Goal: Task Accomplishment & Management: Manage account settings

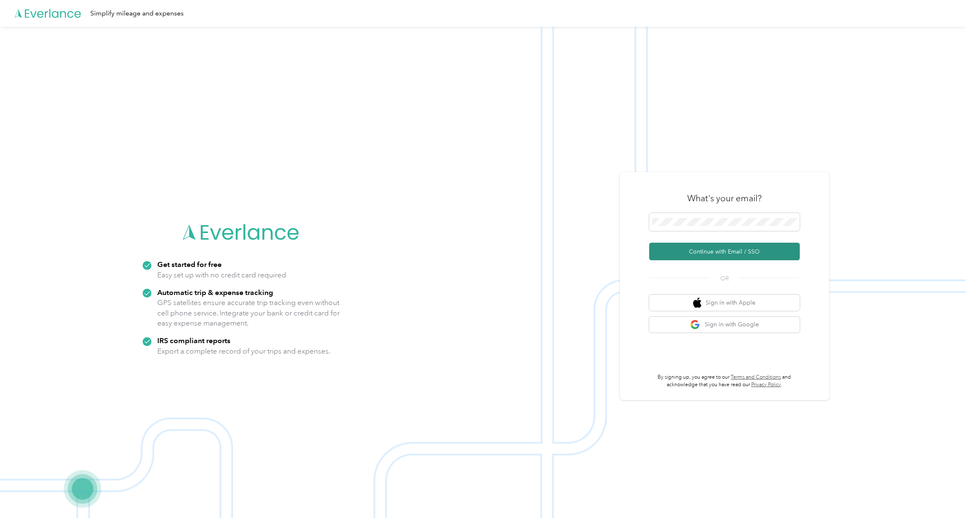
click at [676, 253] on button "Continue with Email / SSO" at bounding box center [724, 252] width 151 height 18
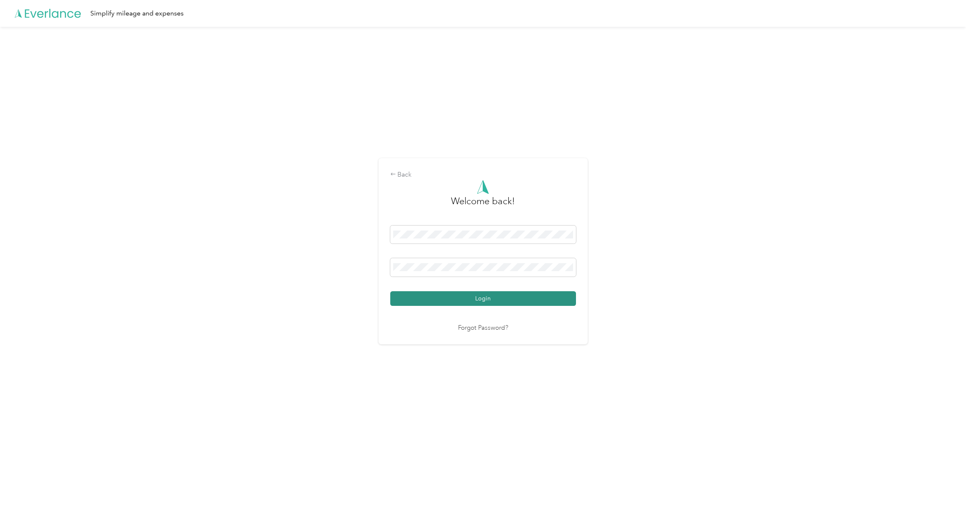
click at [523, 296] on button "Login" at bounding box center [483, 298] width 186 height 15
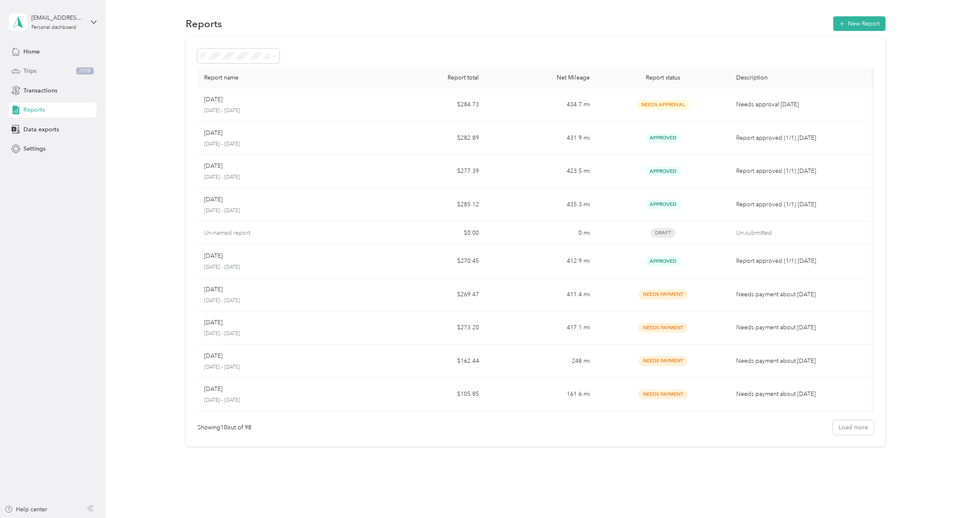
click at [49, 68] on div "Trips 2908" at bounding box center [53, 71] width 88 height 15
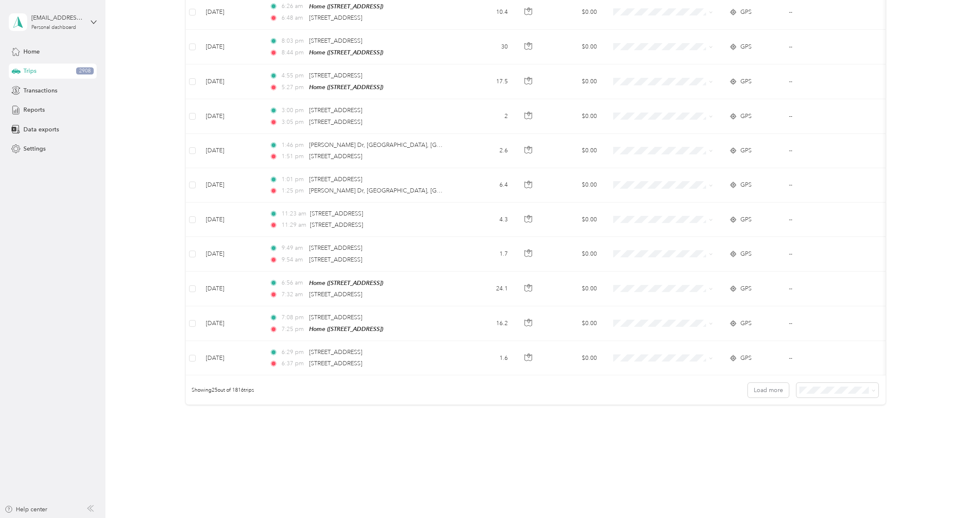
click at [833, 417] on span "50 per load" at bounding box center [819, 417] width 31 height 7
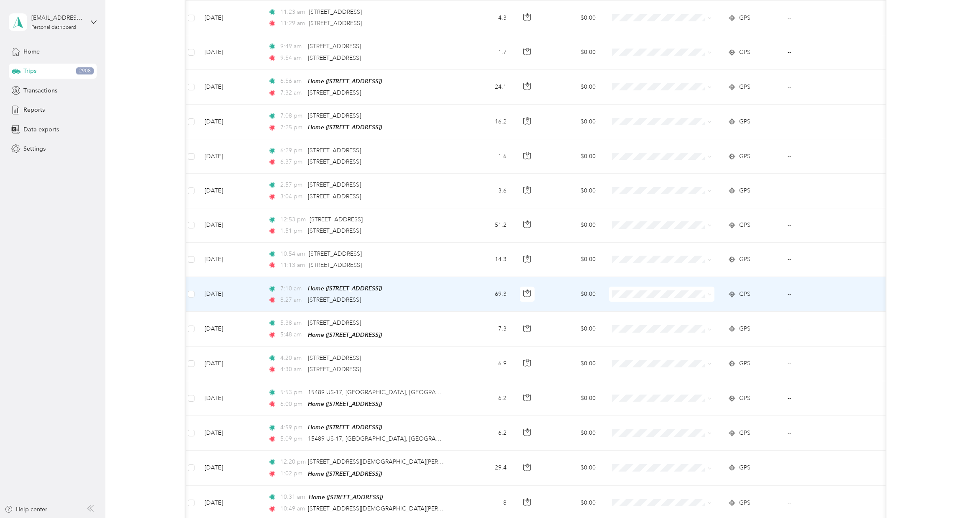
scroll to position [0, 2]
drag, startPoint x: 639, startPoint y: 303, endPoint x: 626, endPoint y: 282, distance: 24.7
click at [638, 303] on span "Business" at bounding box center [668, 305] width 79 height 9
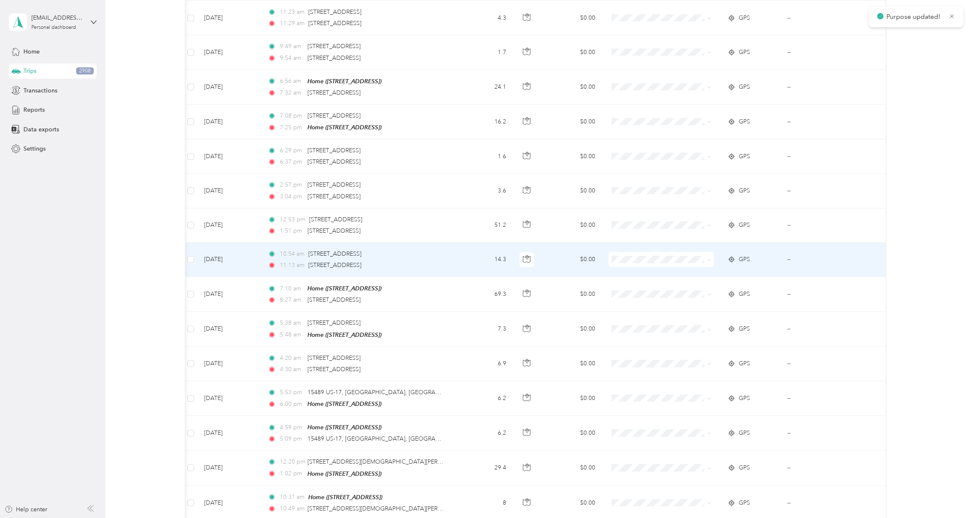
drag, startPoint x: 632, startPoint y: 271, endPoint x: 623, endPoint y: 242, distance: 30.0
click at [631, 270] on span "Business" at bounding box center [668, 270] width 79 height 9
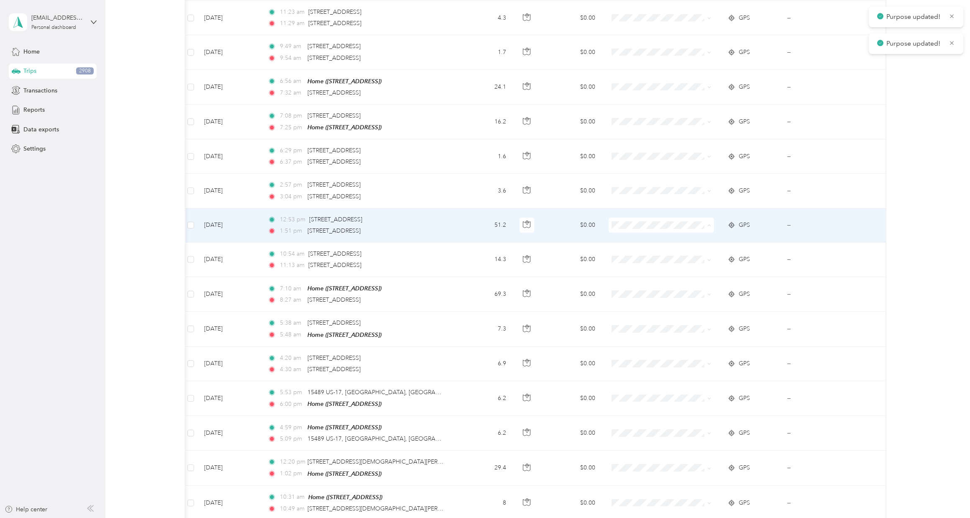
click at [626, 237] on span "Business" at bounding box center [662, 236] width 94 height 9
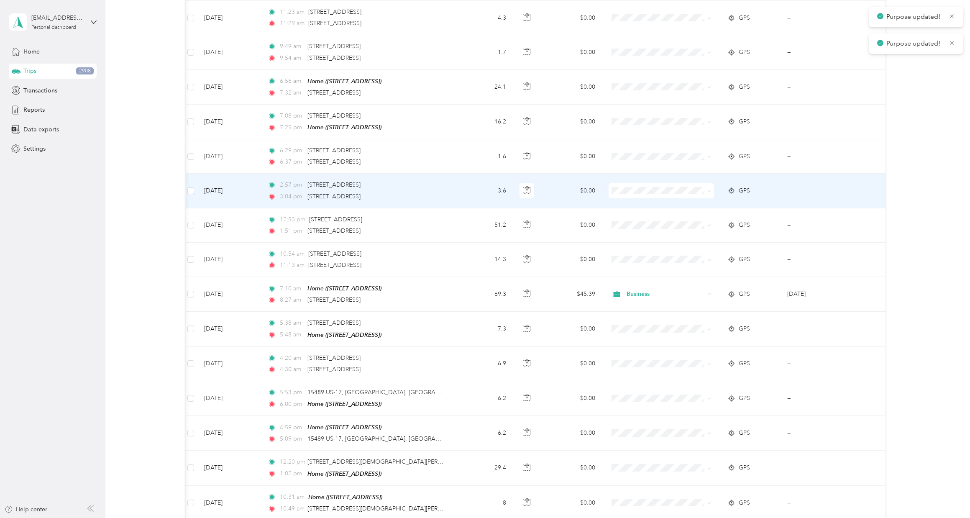
click at [627, 202] on span "Business" at bounding box center [662, 199] width 94 height 9
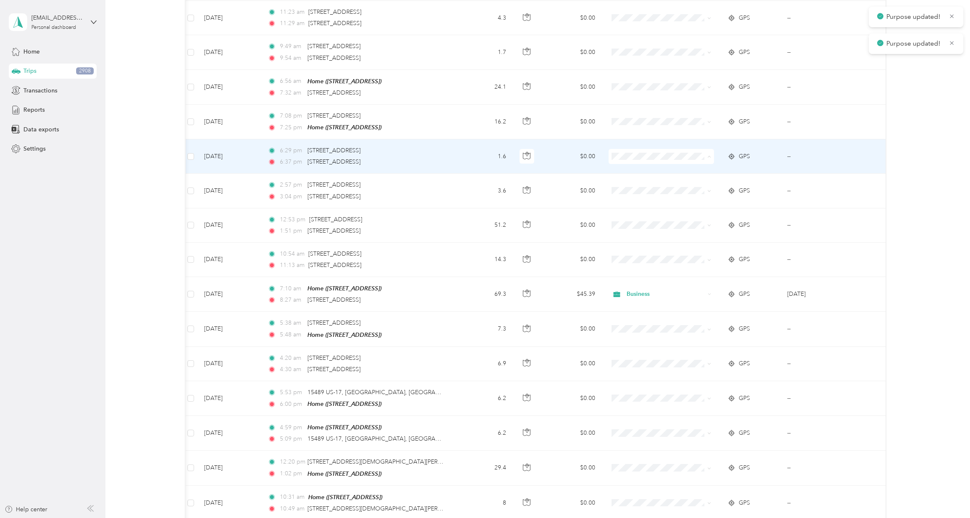
drag, startPoint x: 625, startPoint y: 166, endPoint x: 621, endPoint y: 133, distance: 33.8
click at [625, 165] on span "Business" at bounding box center [662, 167] width 94 height 9
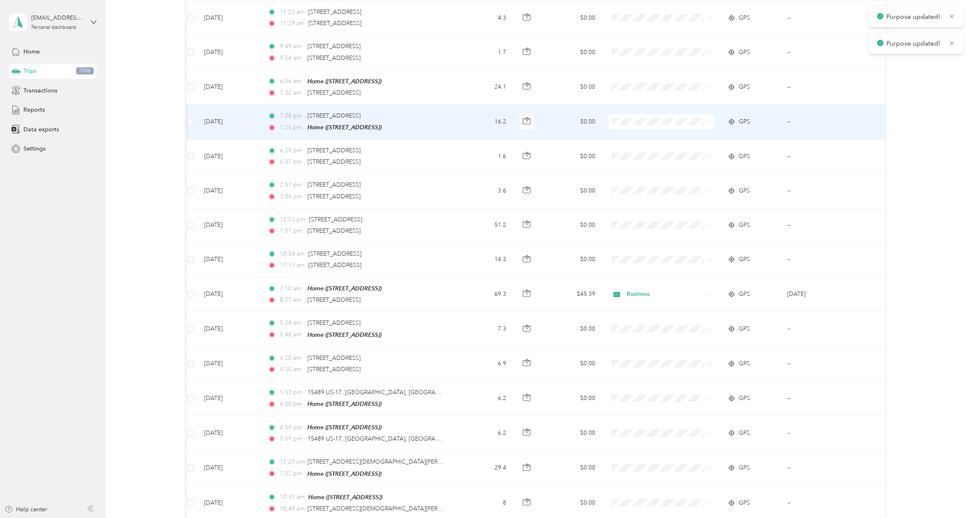
drag, startPoint x: 626, startPoint y: 134, endPoint x: 621, endPoint y: 123, distance: 11.6
click at [626, 134] on span "Business" at bounding box center [662, 132] width 94 height 9
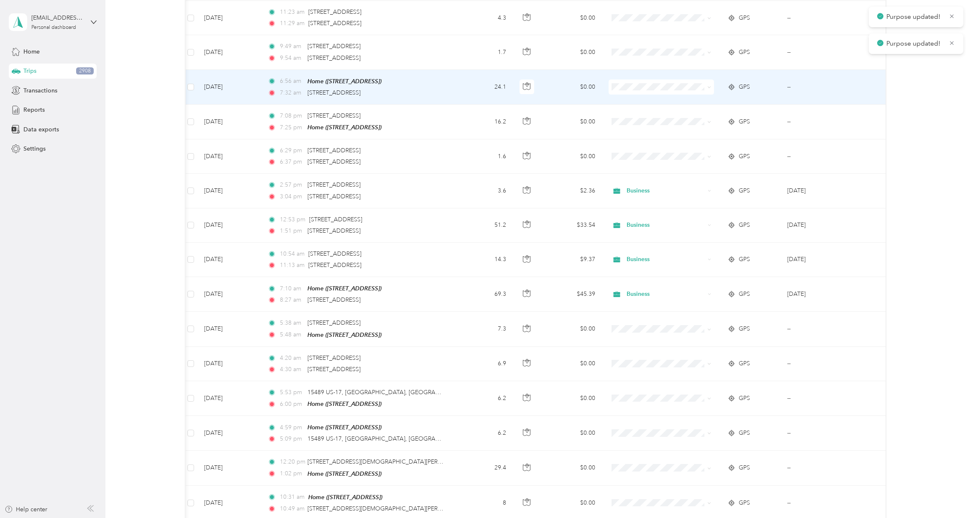
click at [626, 101] on li "Business" at bounding box center [661, 97] width 105 height 15
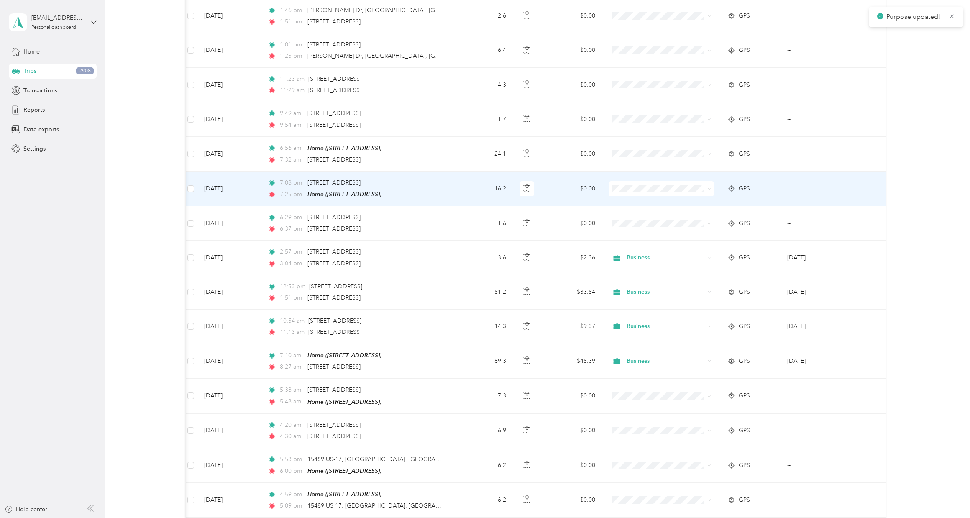
scroll to position [764, 0]
click at [647, 184] on span "Business" at bounding box center [665, 188] width 78 height 9
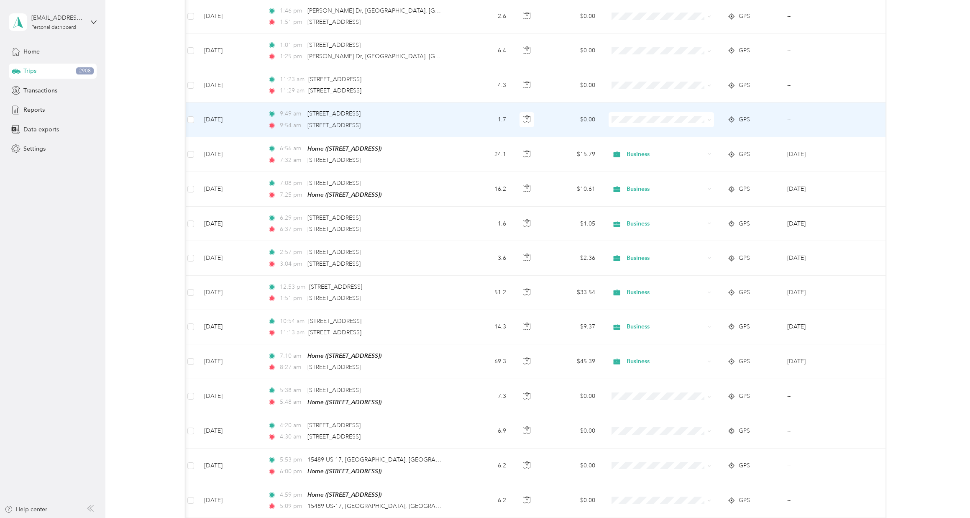
click at [625, 129] on span "Business" at bounding box center [662, 131] width 94 height 9
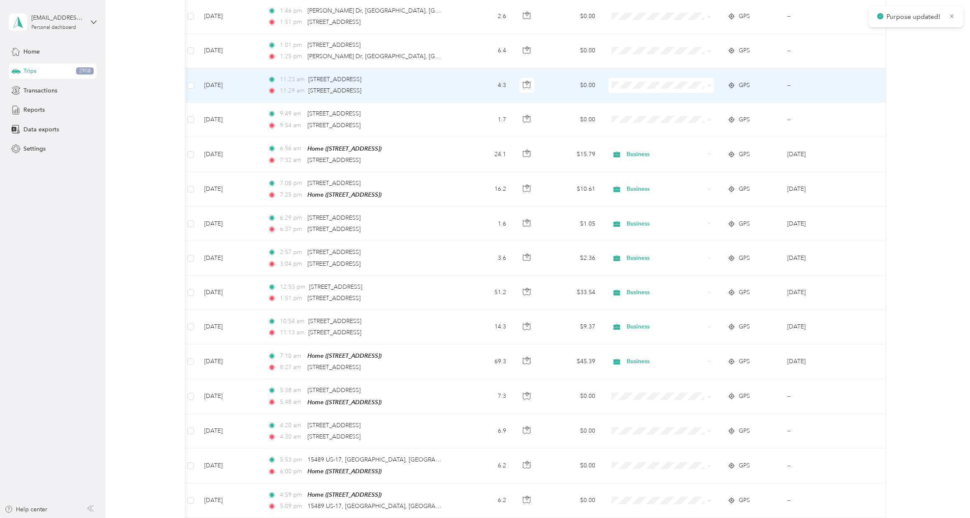
click at [632, 78] on span at bounding box center [660, 85] width 105 height 15
click at [631, 95] on span "Business" at bounding box center [668, 97] width 79 height 9
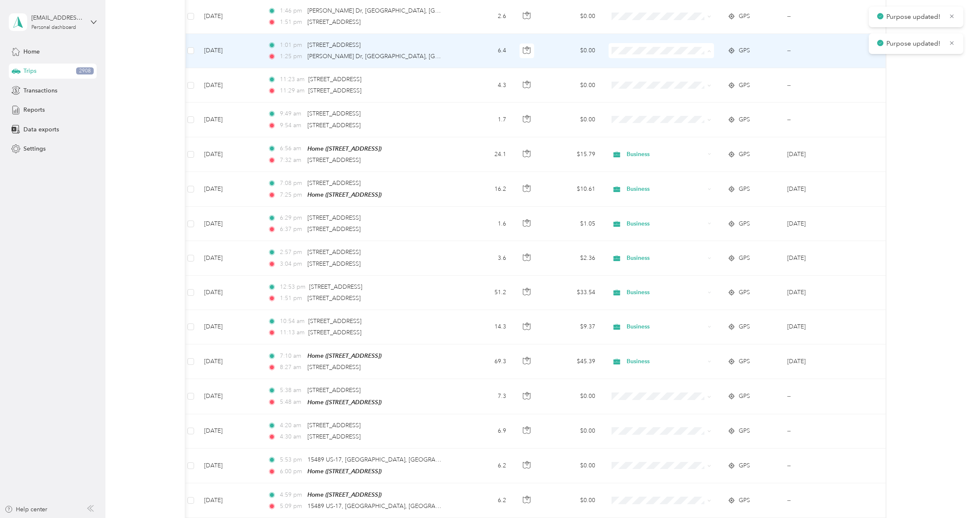
click at [634, 63] on span "Business" at bounding box center [668, 63] width 79 height 9
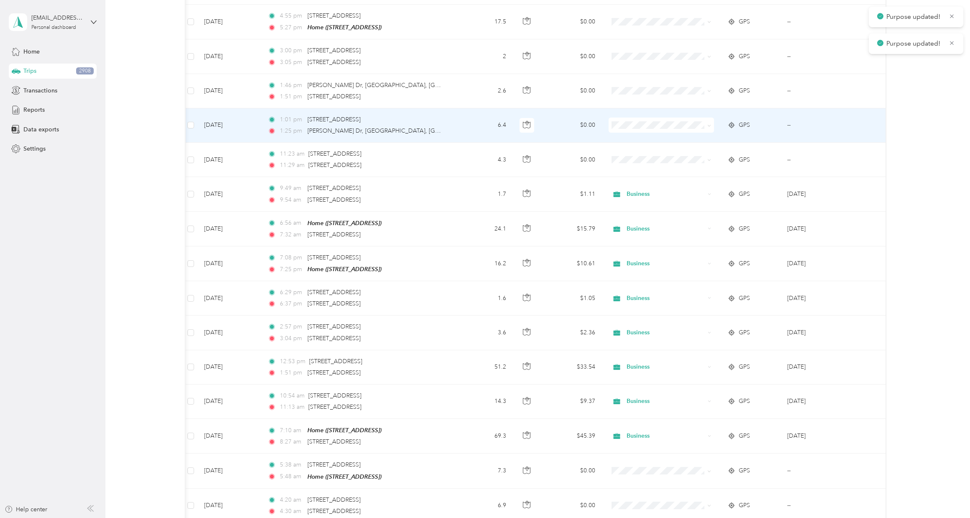
scroll to position [626, 0]
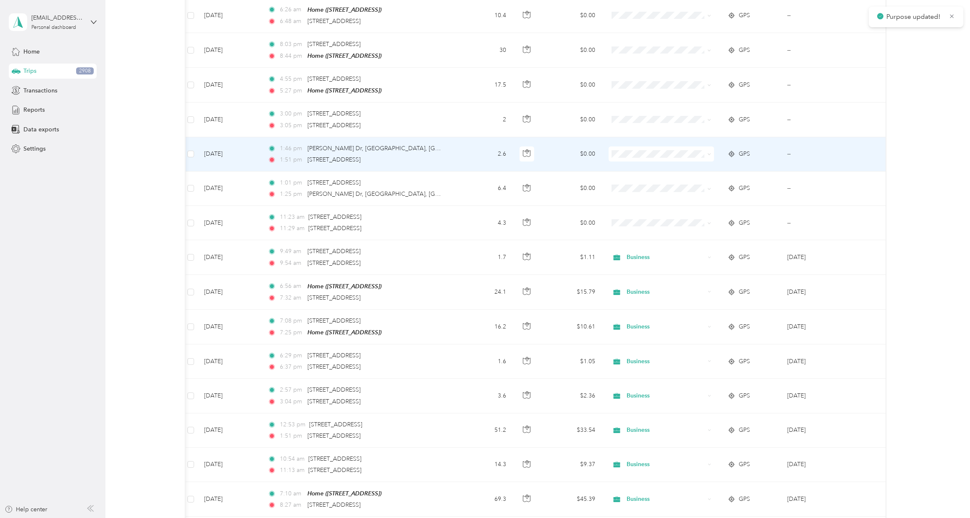
drag, startPoint x: 626, startPoint y: 163, endPoint x: 613, endPoint y: 123, distance: 41.7
click at [626, 161] on span "Business" at bounding box center [662, 165] width 94 height 9
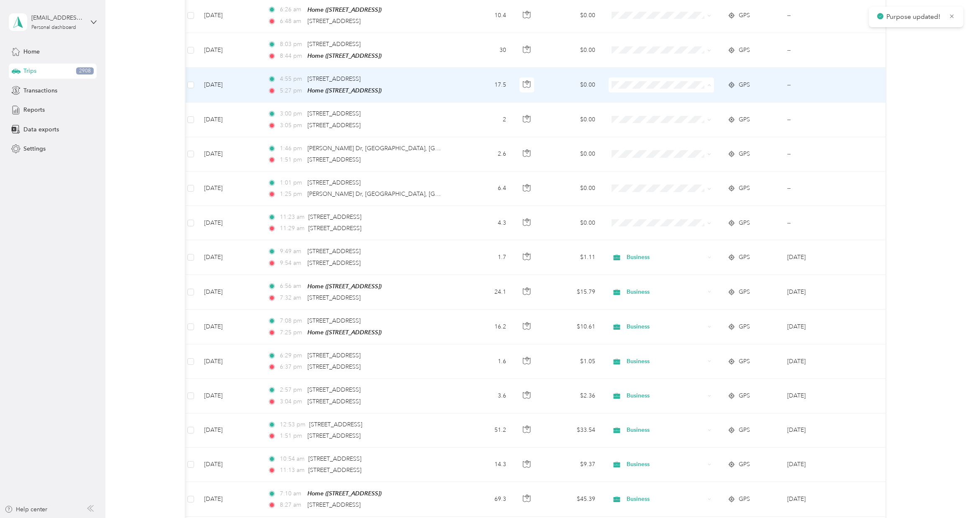
click at [627, 99] on span "Business" at bounding box center [662, 97] width 94 height 9
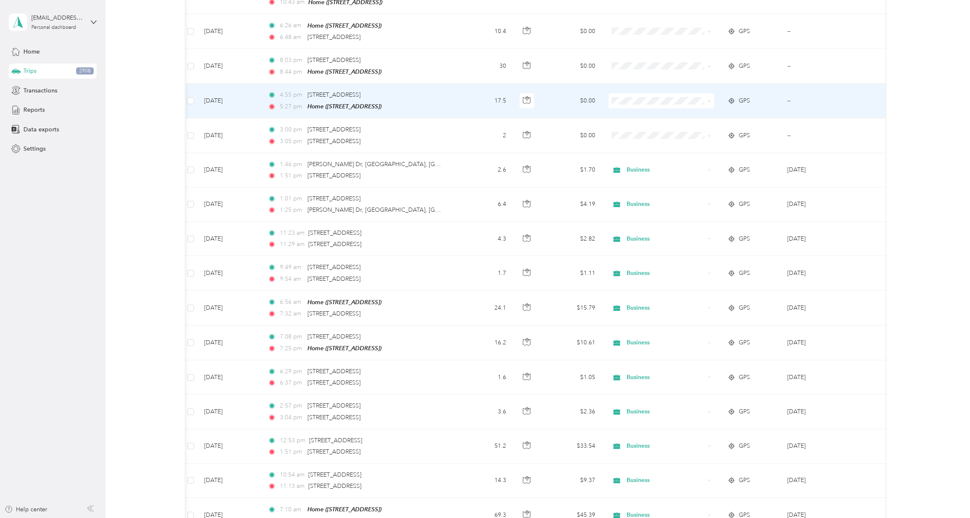
click at [627, 108] on li "Business" at bounding box center [661, 113] width 105 height 15
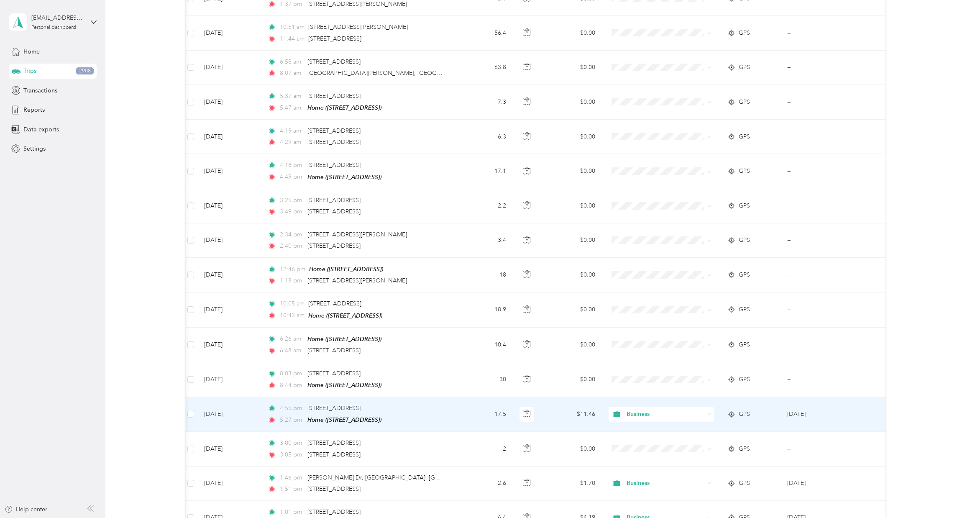
scroll to position [280, 0]
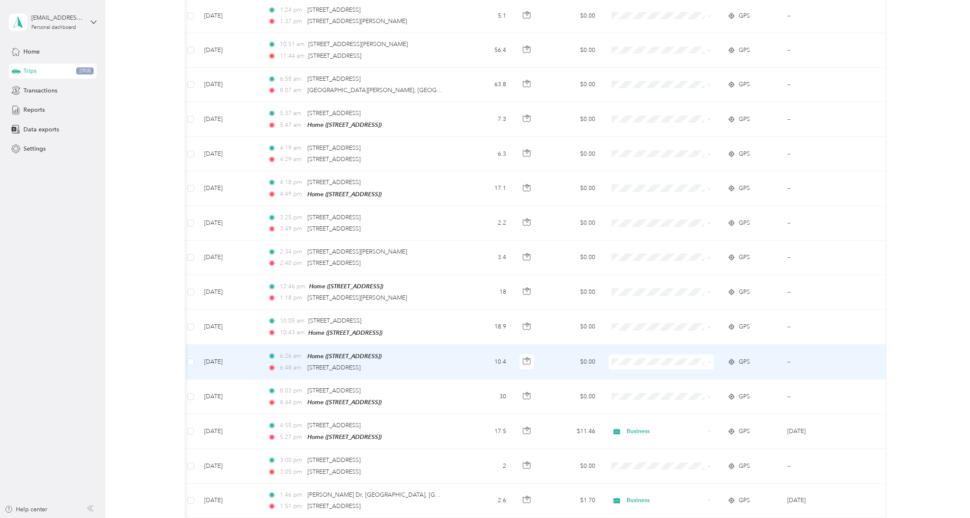
drag, startPoint x: 638, startPoint y: 373, endPoint x: 626, endPoint y: 351, distance: 25.1
click at [637, 373] on span "Business" at bounding box center [668, 374] width 79 height 9
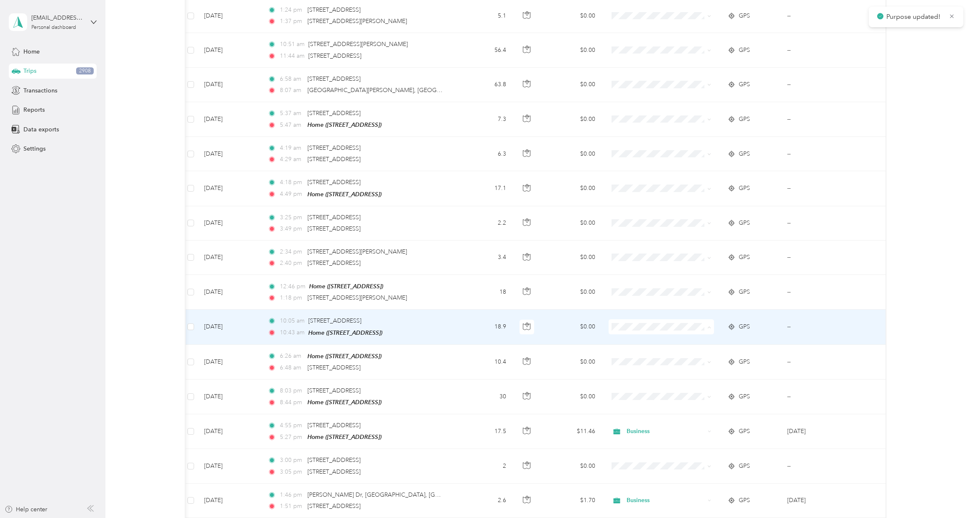
click at [630, 338] on span "Business" at bounding box center [668, 340] width 79 height 9
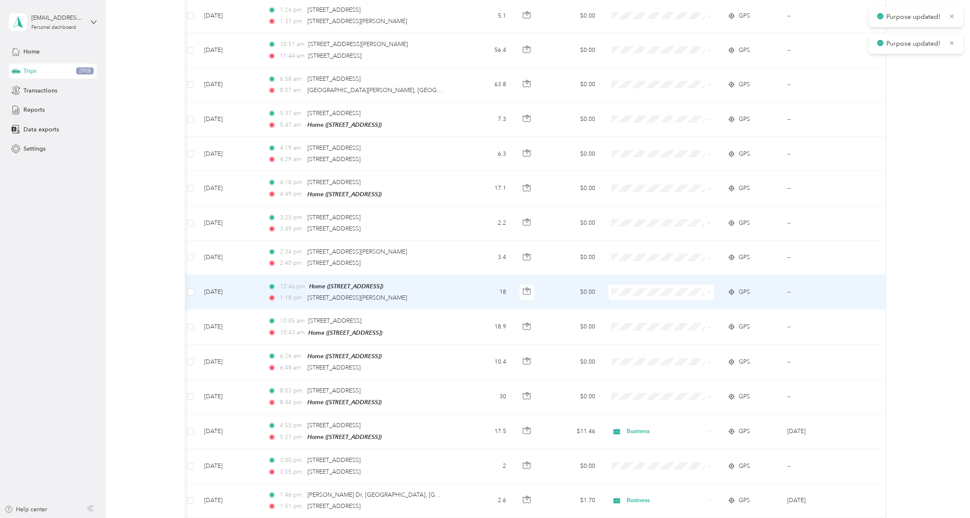
click at [631, 307] on span "Business" at bounding box center [668, 305] width 79 height 9
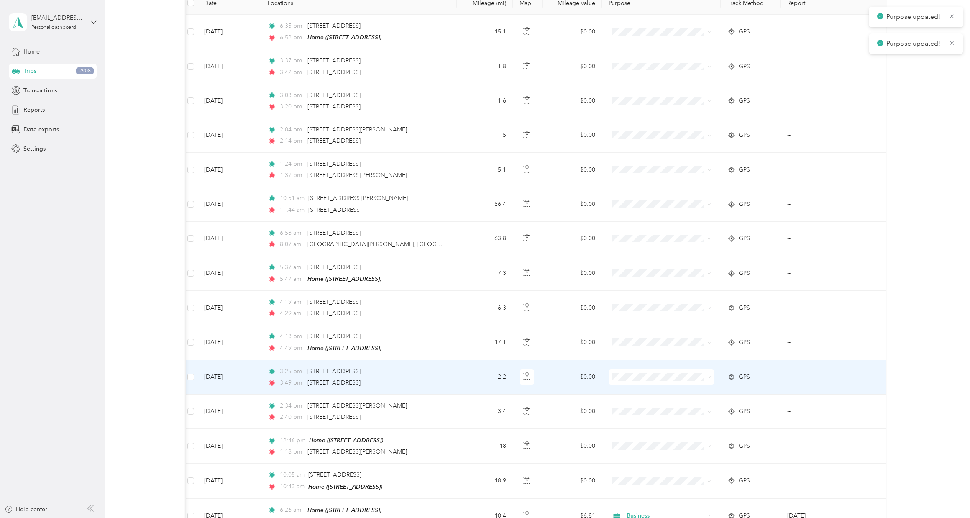
scroll to position [74, 0]
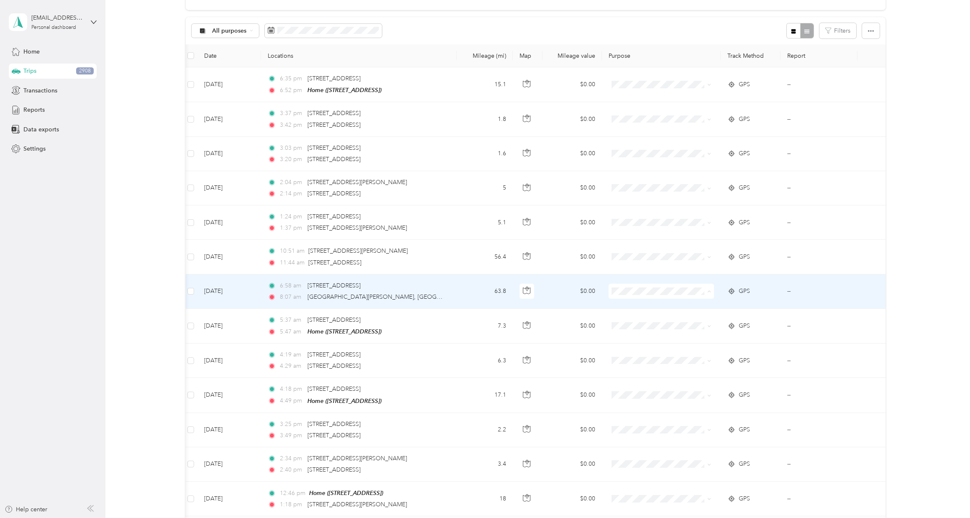
click at [621, 305] on icon at bounding box center [620, 306] width 10 height 7
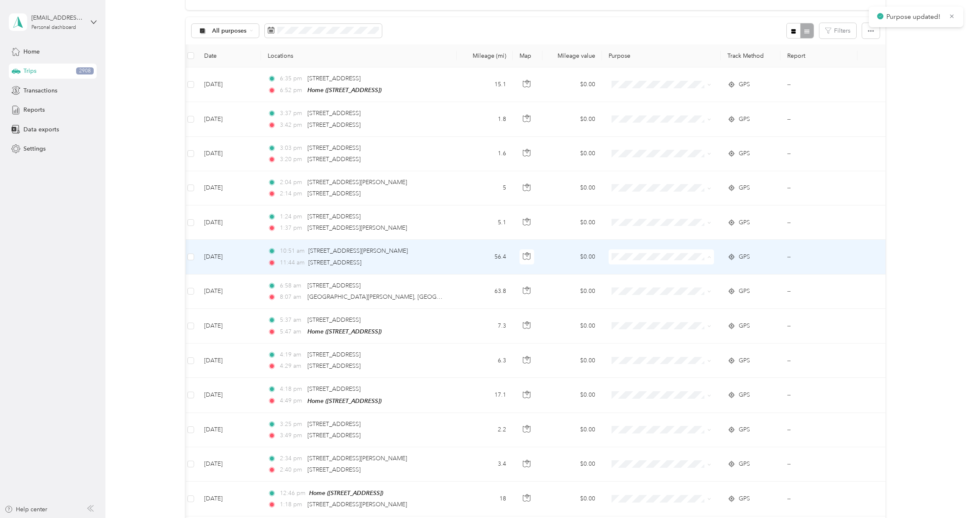
click at [623, 268] on icon at bounding box center [620, 271] width 10 height 7
click at [627, 269] on span "Business" at bounding box center [662, 271] width 94 height 9
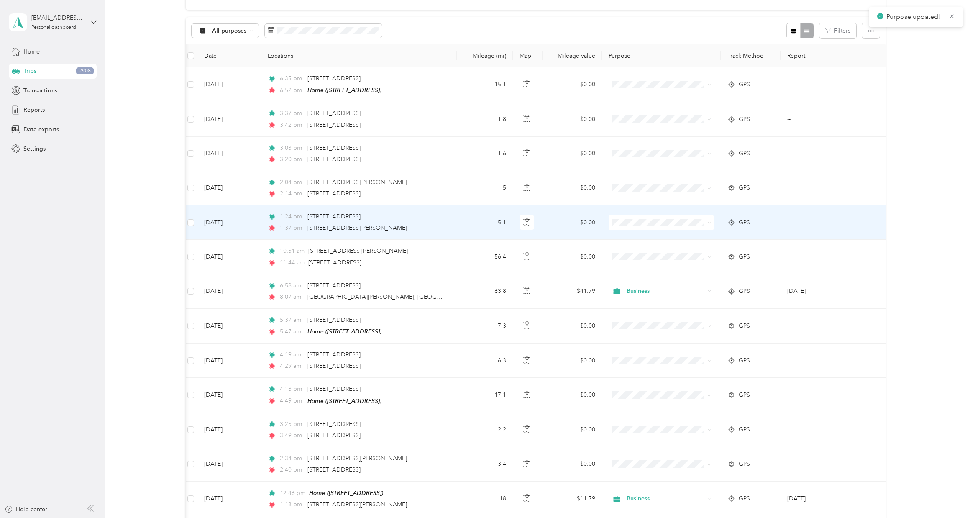
click at [630, 228] on span at bounding box center [660, 222] width 105 height 15
click at [629, 238] on span "Business" at bounding box center [662, 236] width 94 height 9
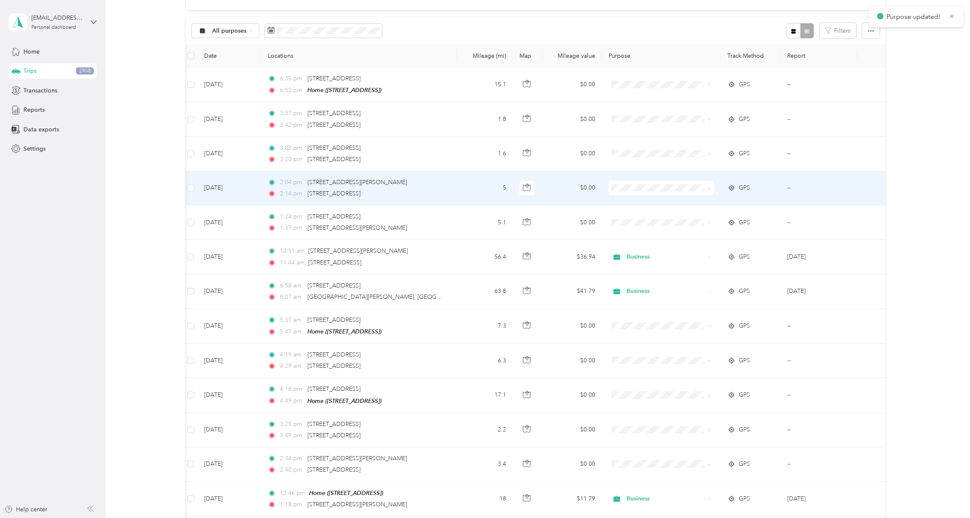
click at [628, 201] on span "Business" at bounding box center [662, 201] width 94 height 9
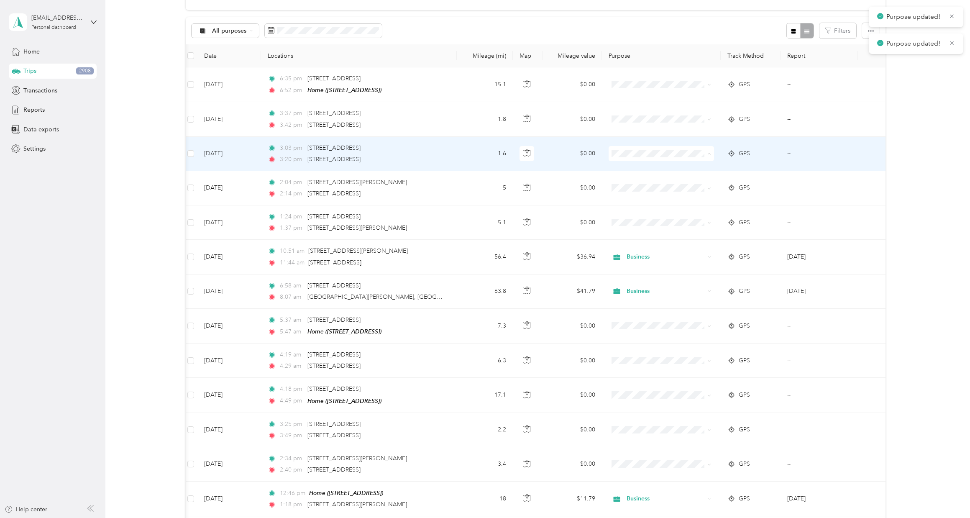
drag, startPoint x: 627, startPoint y: 167, endPoint x: 625, endPoint y: 161, distance: 5.7
click at [627, 167] on span "Business" at bounding box center [662, 168] width 94 height 9
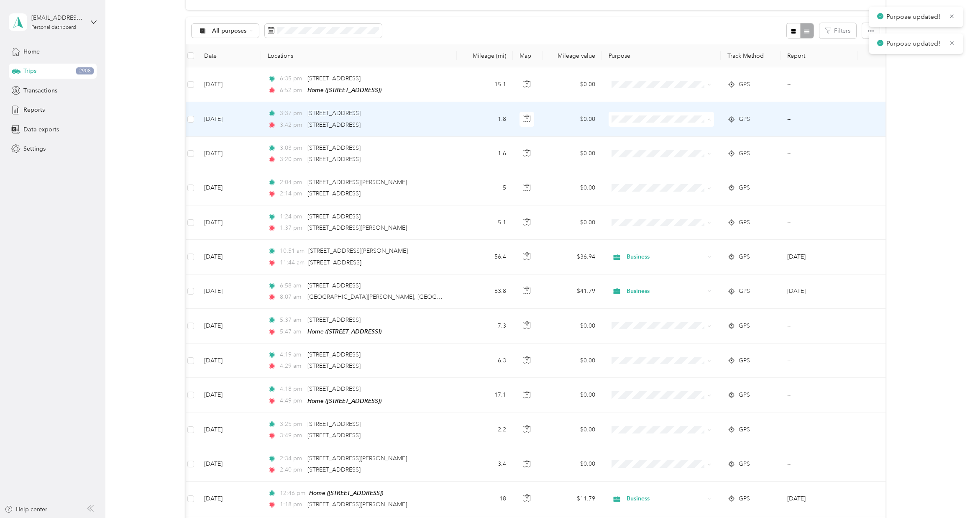
drag, startPoint x: 622, startPoint y: 131, endPoint x: 623, endPoint y: 123, distance: 8.0
click at [622, 131] on icon at bounding box center [620, 133] width 10 height 7
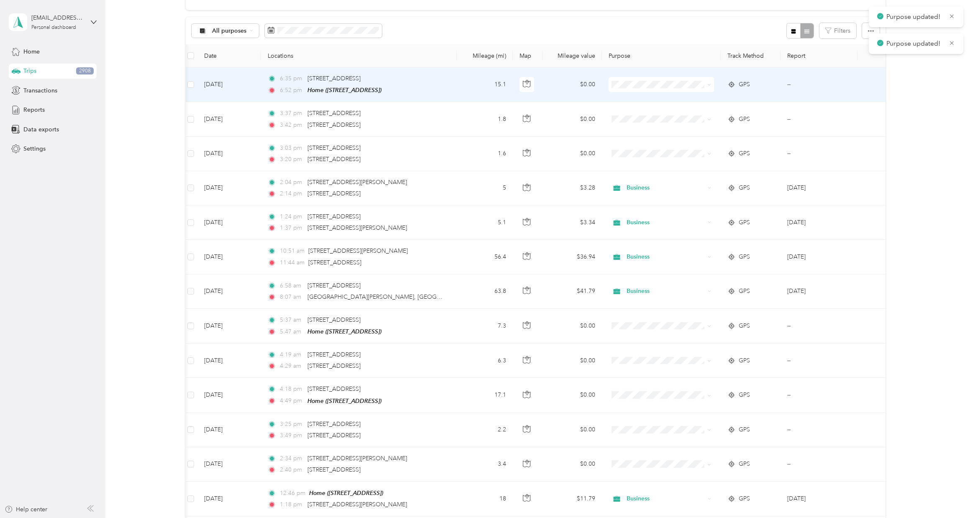
click at [625, 99] on span "Business" at bounding box center [662, 96] width 94 height 9
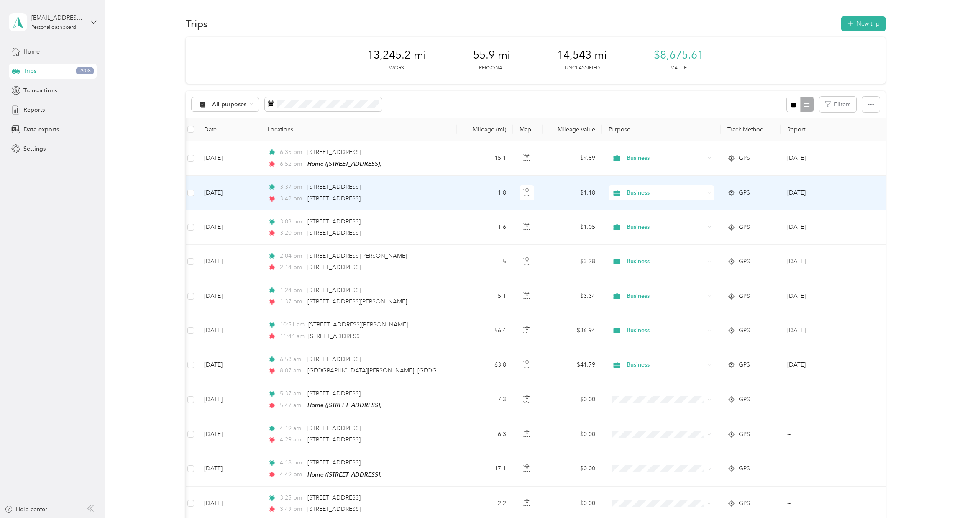
scroll to position [0, 0]
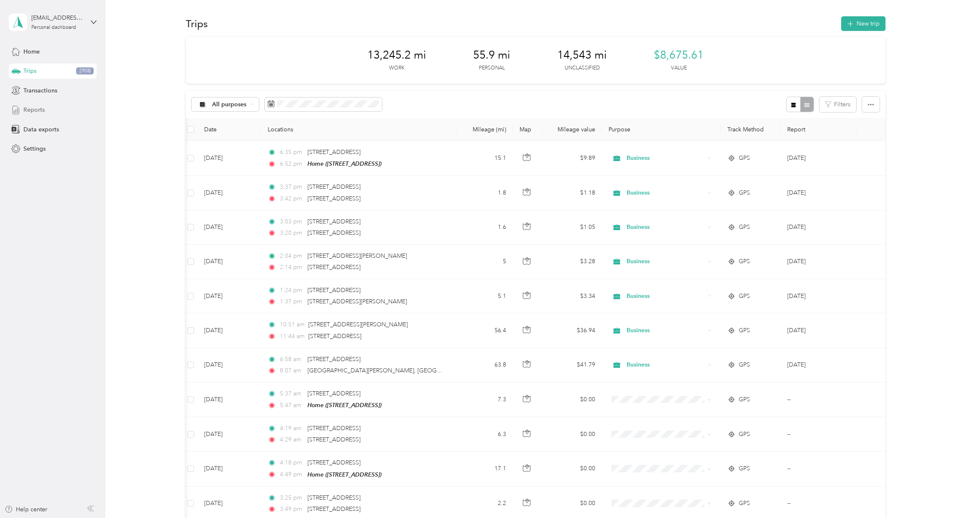
click at [74, 107] on div "Reports" at bounding box center [53, 109] width 88 height 15
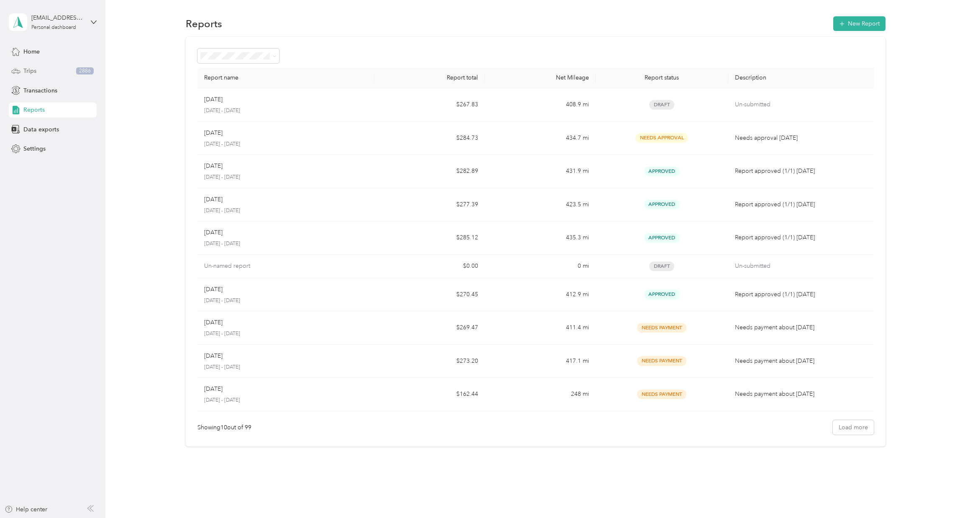
click at [41, 76] on div "Trips 2886" at bounding box center [53, 71] width 88 height 15
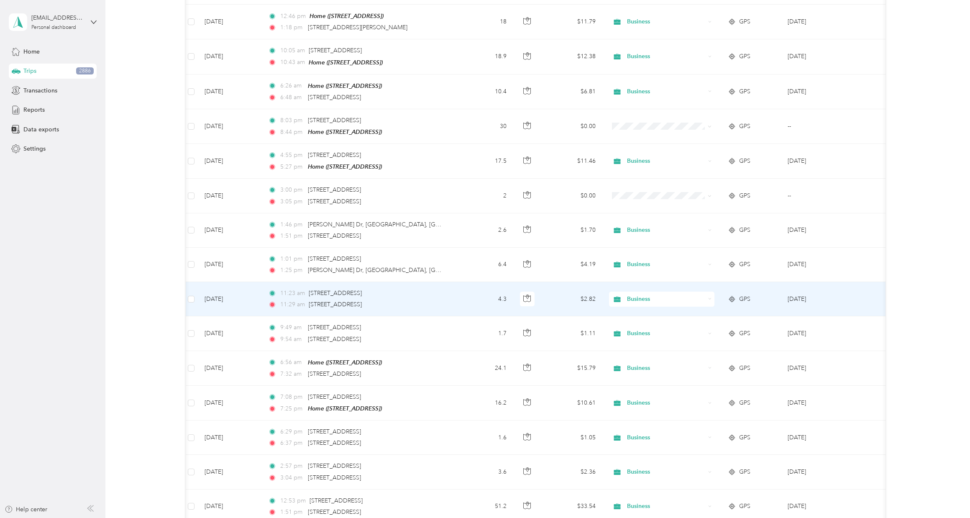
scroll to position [513, 0]
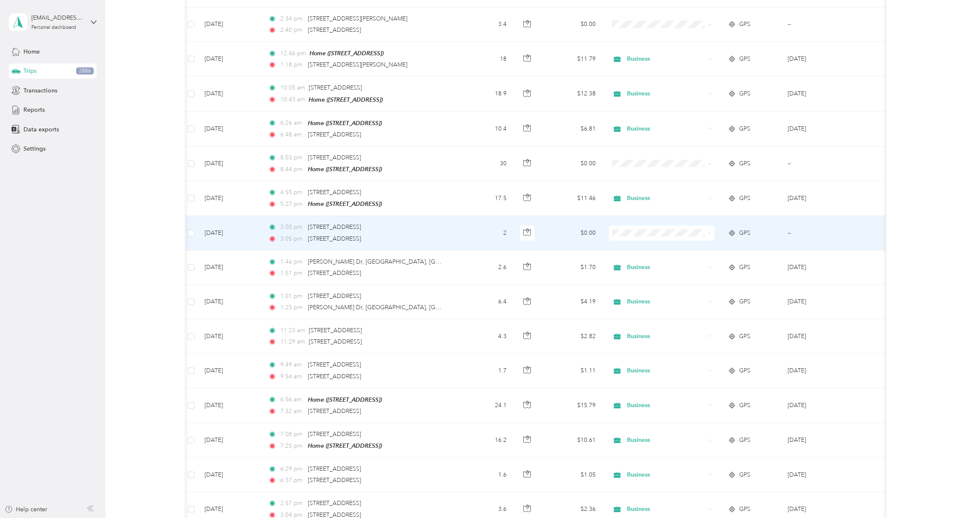
drag, startPoint x: 639, startPoint y: 245, endPoint x: 618, endPoint y: 233, distance: 24.2
click at [639, 244] on span "Business" at bounding box center [669, 244] width 79 height 9
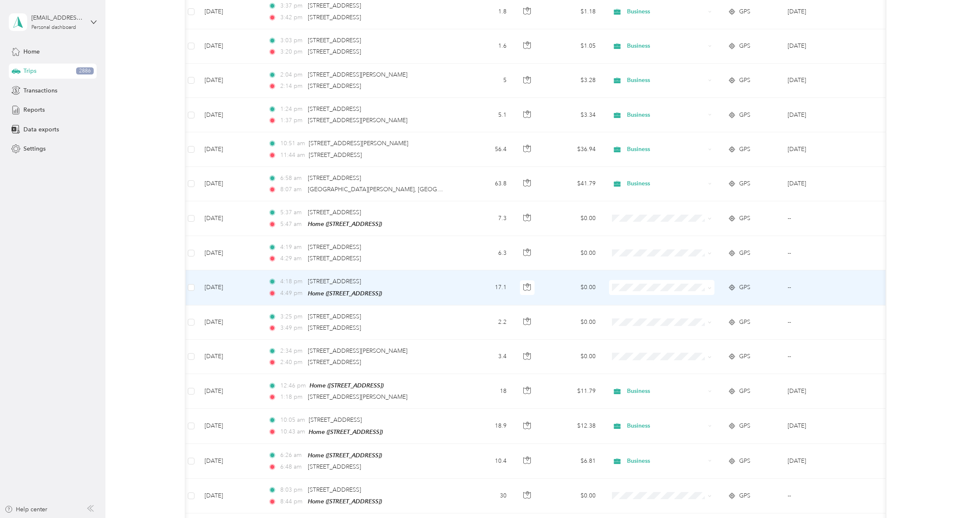
scroll to position [197, 0]
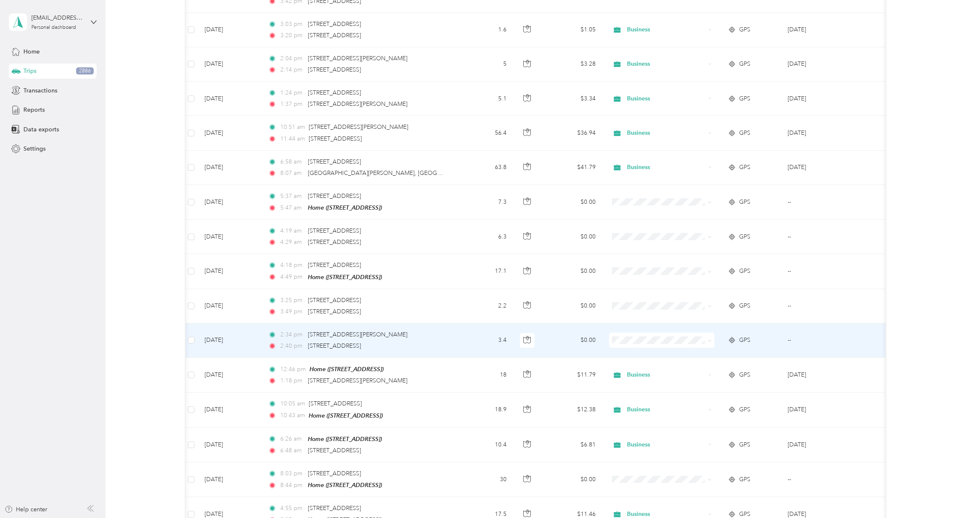
click at [639, 354] on span "Business" at bounding box center [669, 353] width 79 height 9
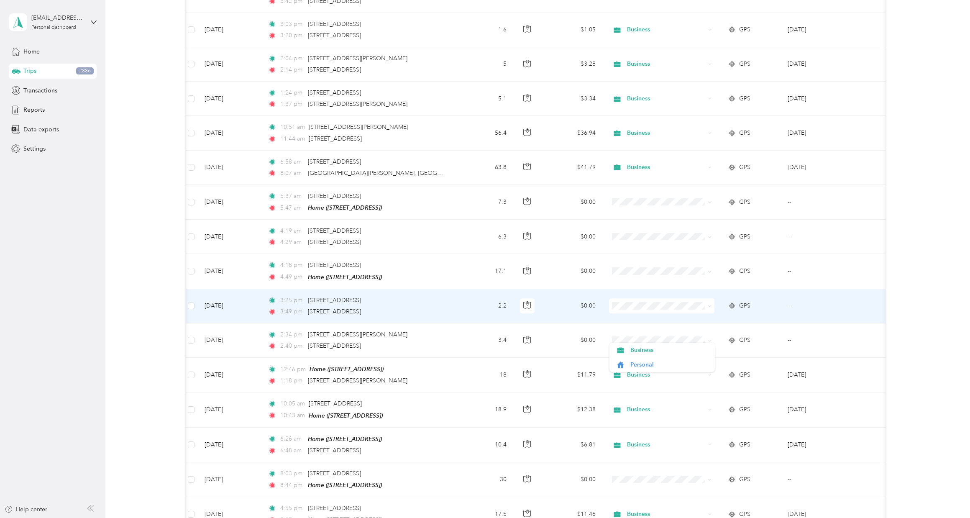
click at [632, 300] on span at bounding box center [661, 305] width 105 height 15
click at [629, 314] on li "Business" at bounding box center [661, 319] width 105 height 15
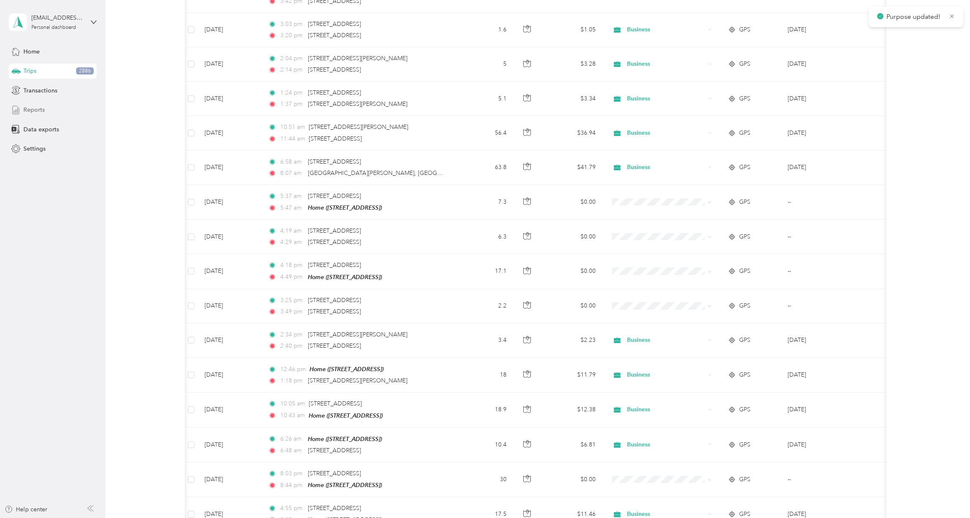
click at [41, 110] on span "Reports" at bounding box center [33, 109] width 21 height 9
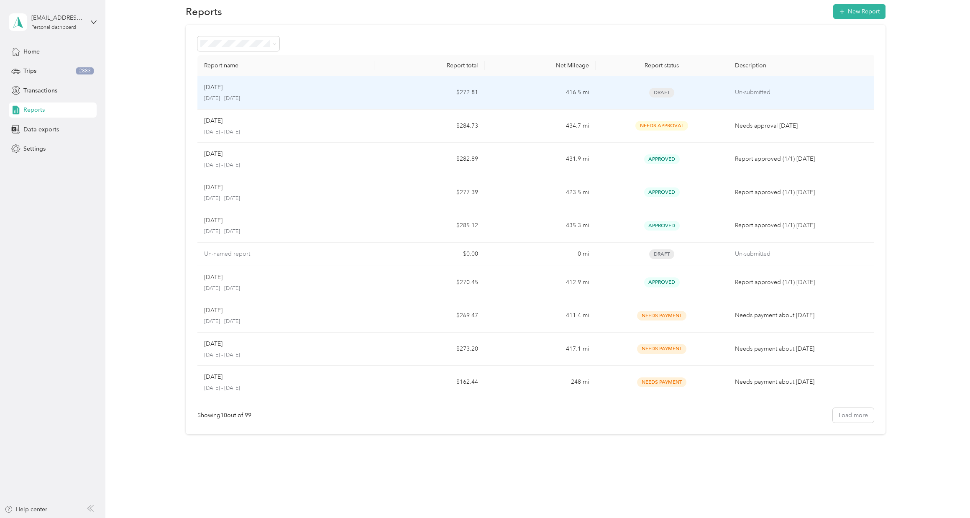
scroll to position [10, 0]
click at [679, 91] on div "Draft" at bounding box center [661, 94] width 119 height 10
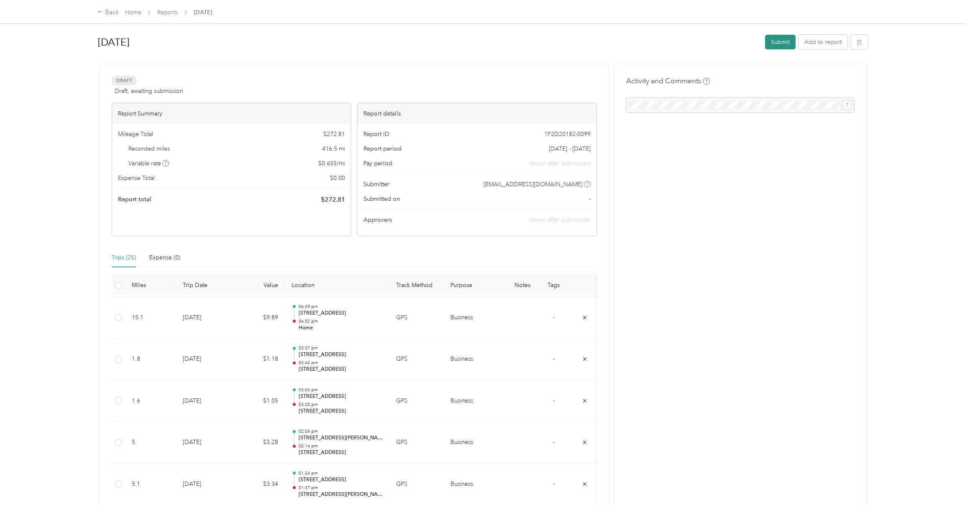
click at [780, 42] on button "Submit" at bounding box center [780, 42] width 31 height 15
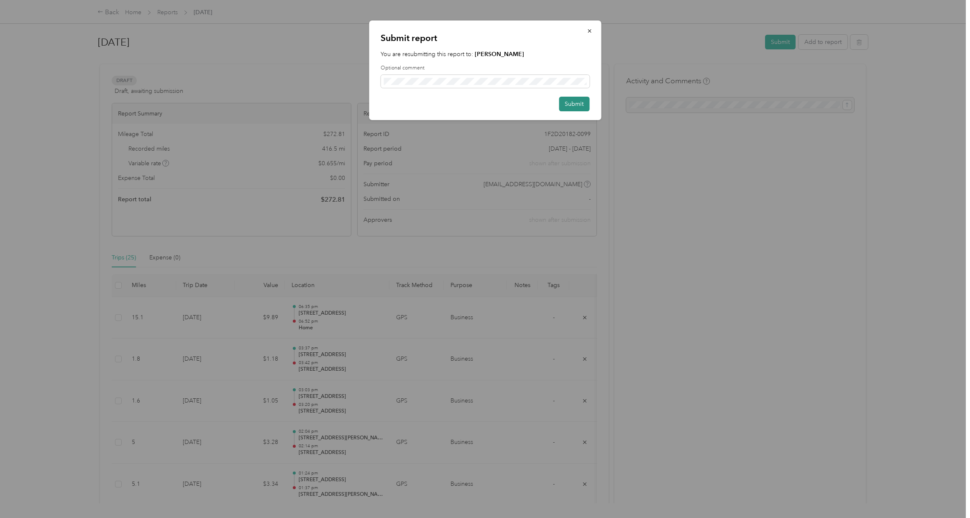
click at [570, 108] on button "Submit" at bounding box center [574, 104] width 31 height 15
